Goal: Task Accomplishment & Management: Complete application form

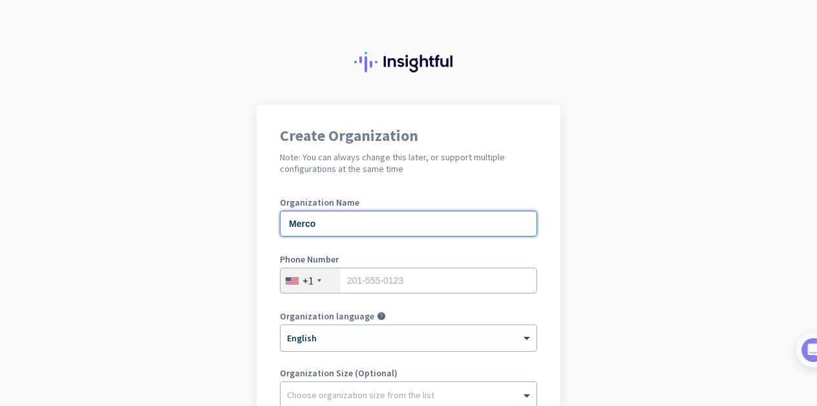
type input "Mercor"
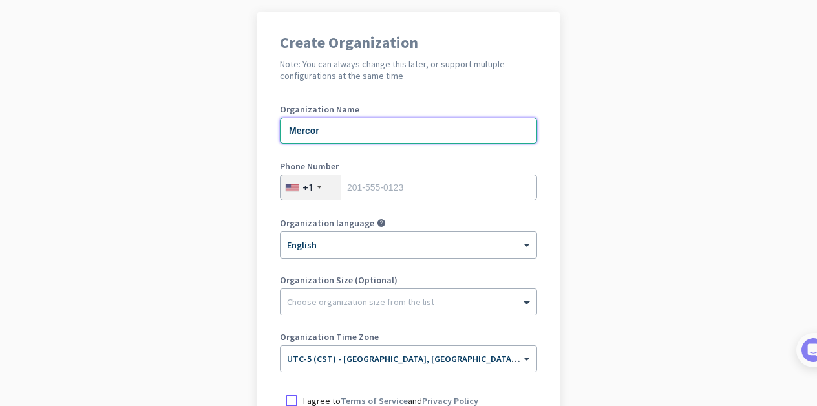
scroll to position [92, 0]
type input "Mercor"
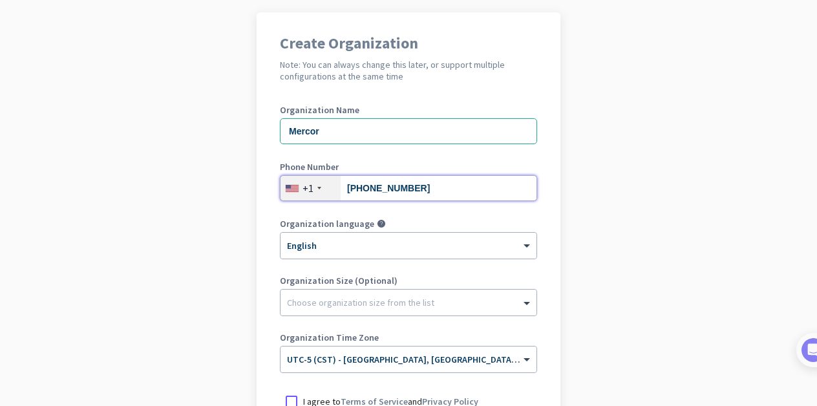
type input "651-261-7337"
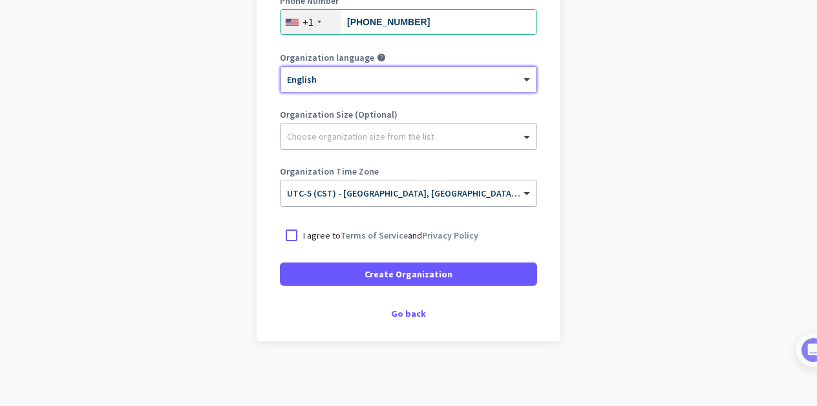
scroll to position [258, 0]
click at [291, 235] on div at bounding box center [291, 235] width 23 height 23
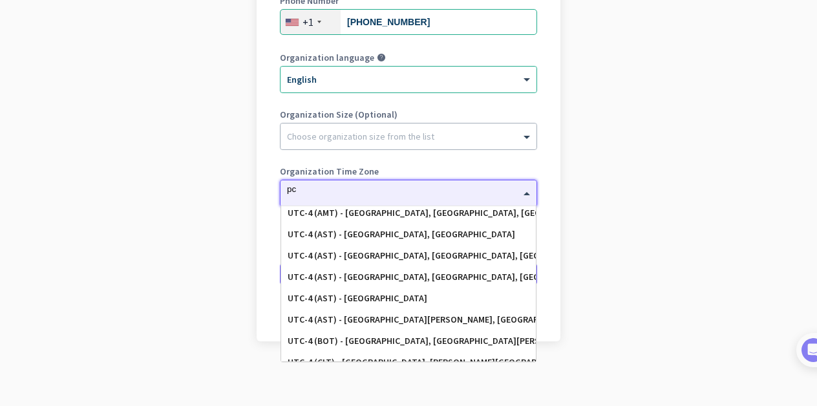
scroll to position [0, 0]
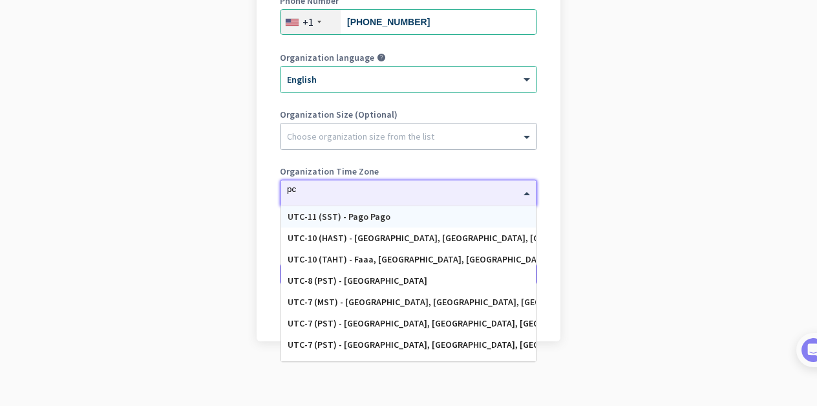
type input "p"
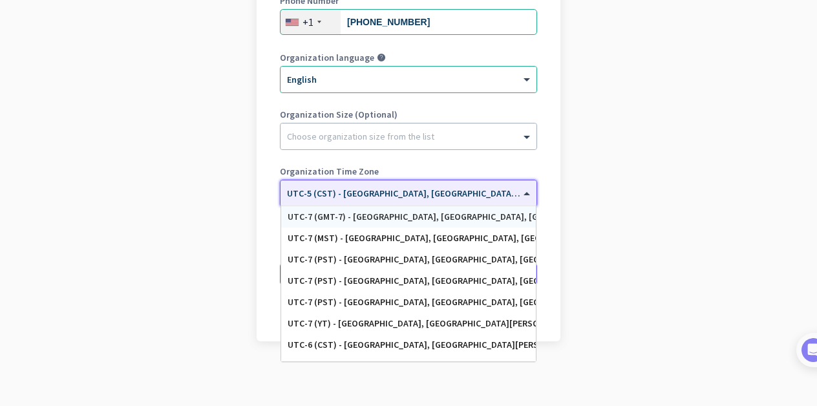
scroll to position [257, 0]
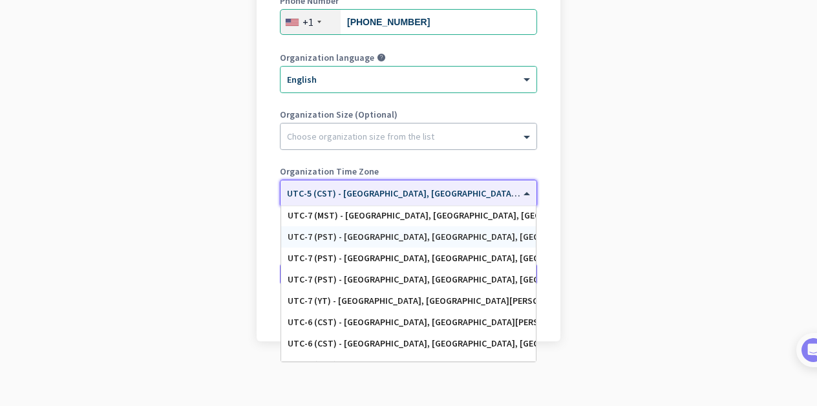
click at [407, 235] on div "UTC-7 (PST) - Los Angeles, San Diego, San Jose, San Francisco" at bounding box center [409, 236] width 242 height 11
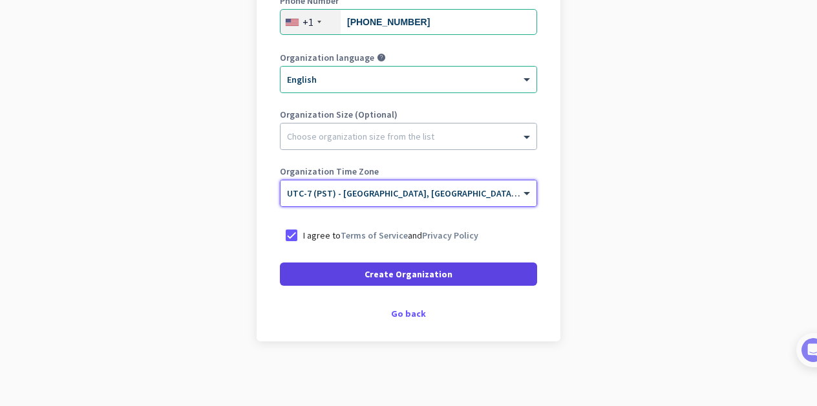
click at [399, 274] on span "Create Organization" at bounding box center [408, 274] width 88 height 13
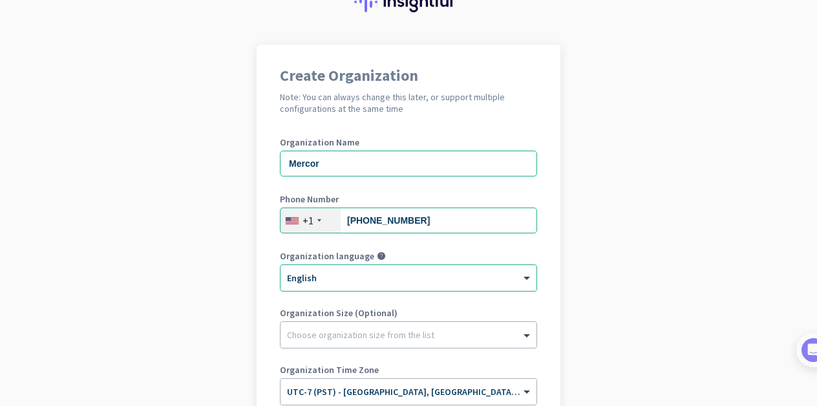
scroll to position [49, 0]
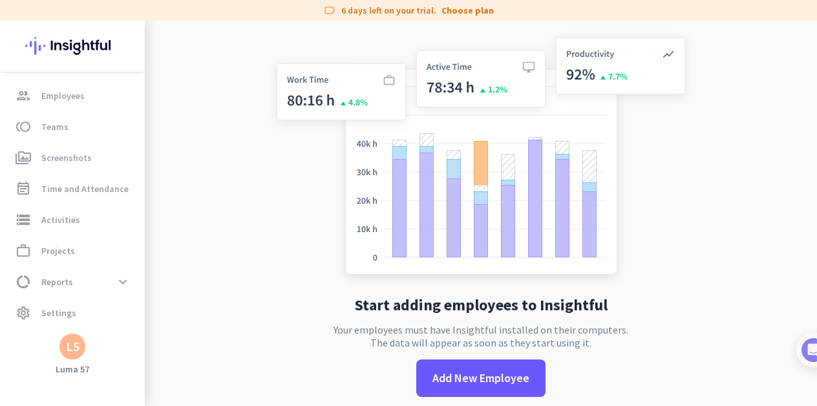
click at [66, 353] on div "L5" at bounding box center [73, 346] width 14 height 13
click at [66, 353] on div at bounding box center [408, 203] width 817 height 406
click at [85, 42] on img at bounding box center [72, 46] width 94 height 50
click at [51, 98] on span "Employees" at bounding box center [62, 96] width 43 height 16
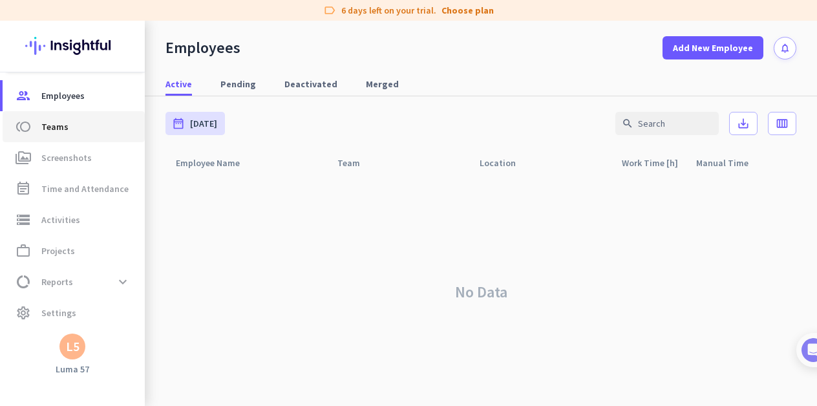
click at [52, 127] on span "Teams" at bounding box center [54, 127] width 27 height 16
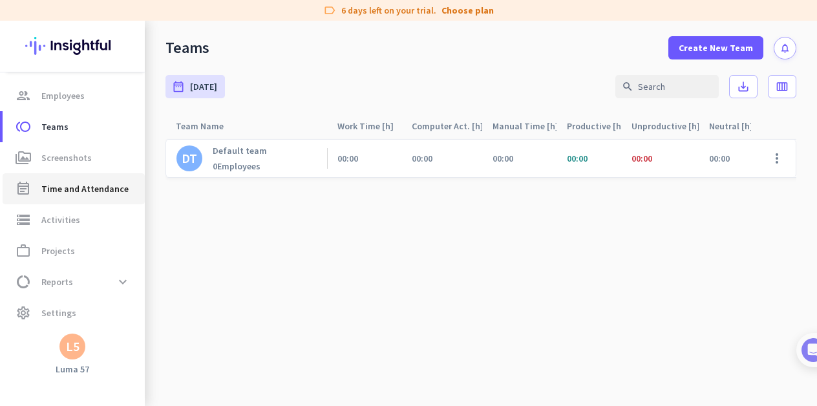
click at [52, 198] on link "event_note Time and Attendance" at bounding box center [74, 188] width 142 height 31
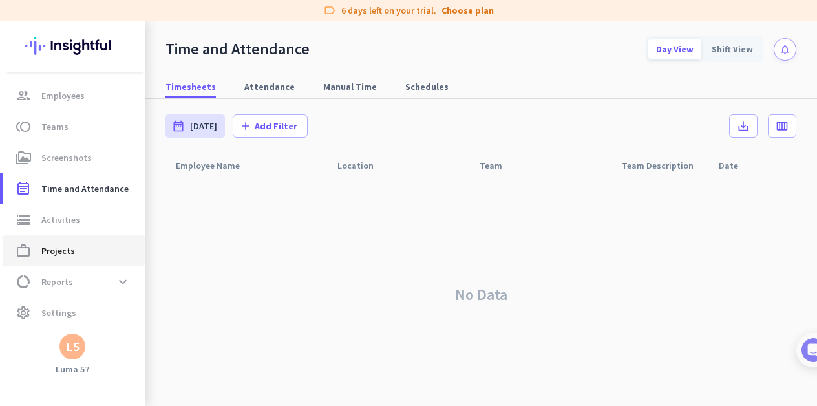
click at [55, 248] on span "Projects" at bounding box center [58, 251] width 34 height 16
